Goal: Task Accomplishment & Management: Manage account settings

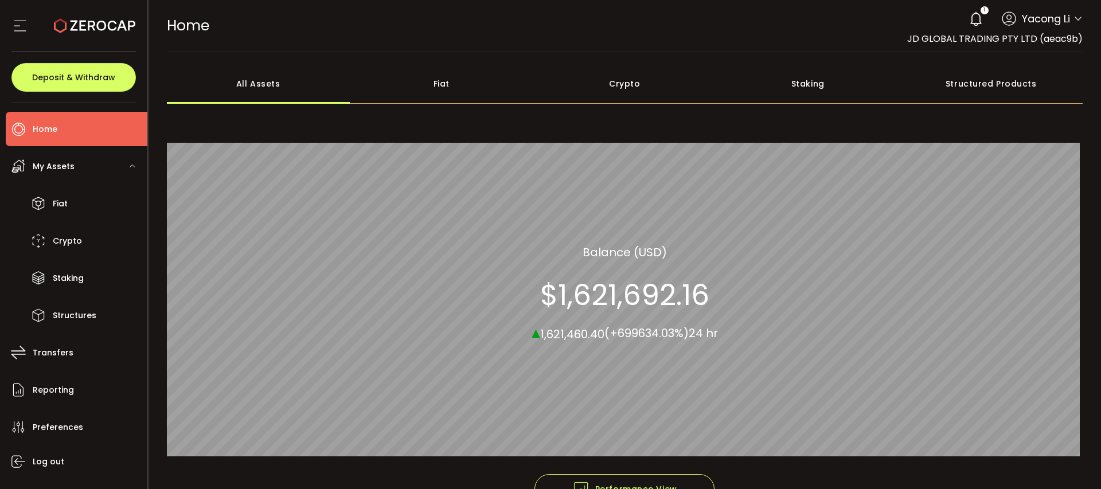
click at [1076, 16] on icon at bounding box center [1078, 18] width 9 height 9
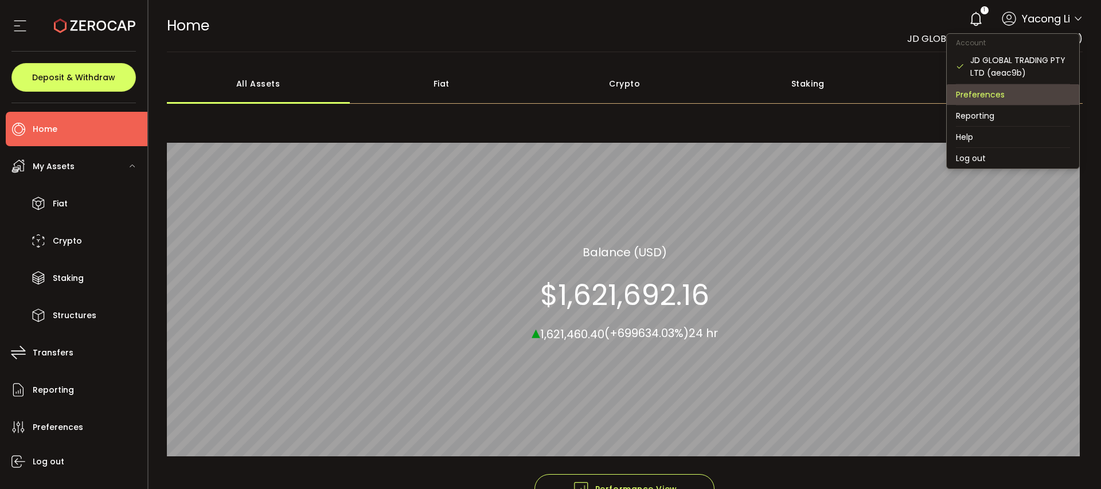
click at [990, 100] on li "Preferences" at bounding box center [1013, 94] width 133 height 21
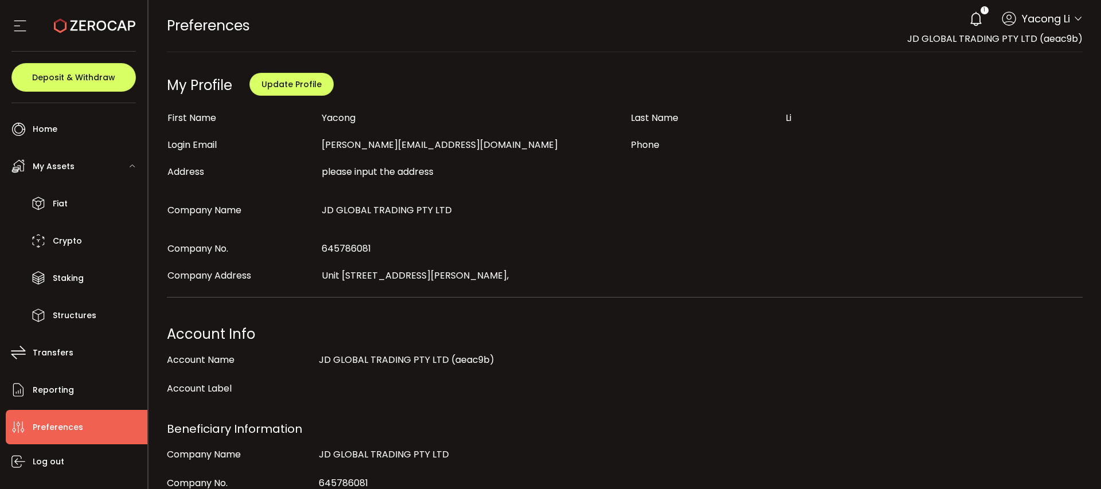
click at [373, 176] on span "please input the address" at bounding box center [378, 171] width 112 height 13
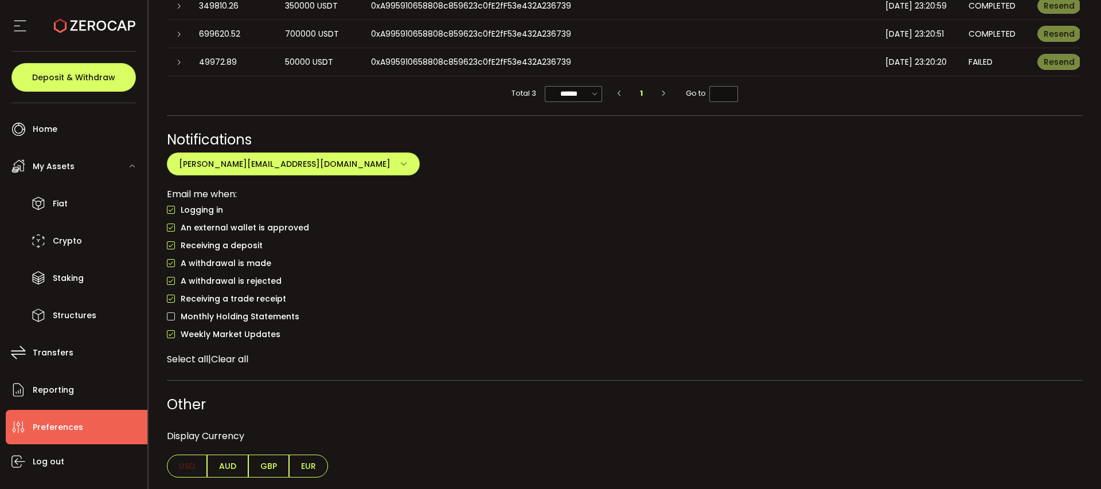
scroll to position [866, 0]
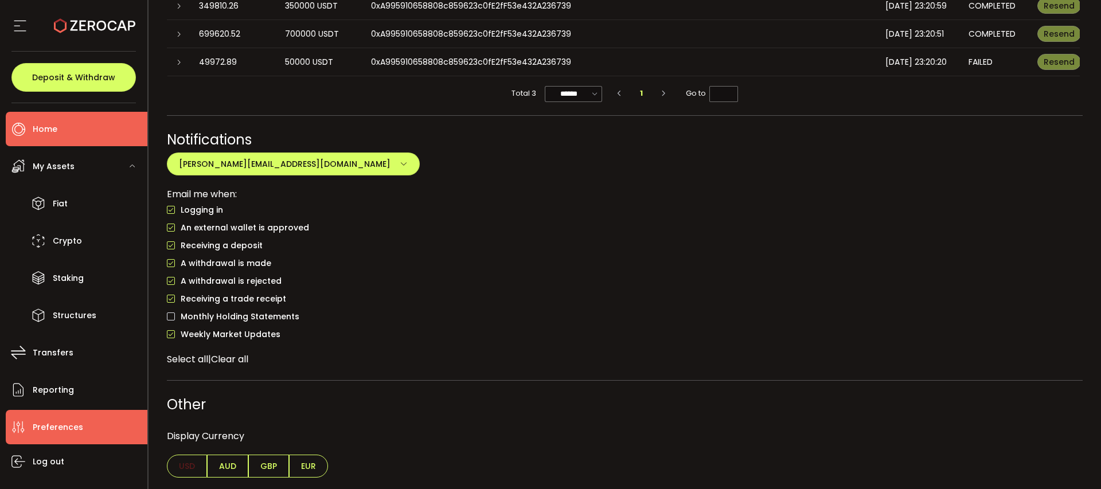
click at [80, 128] on li "Home" at bounding box center [77, 129] width 142 height 34
